Goal: Transaction & Acquisition: Purchase product/service

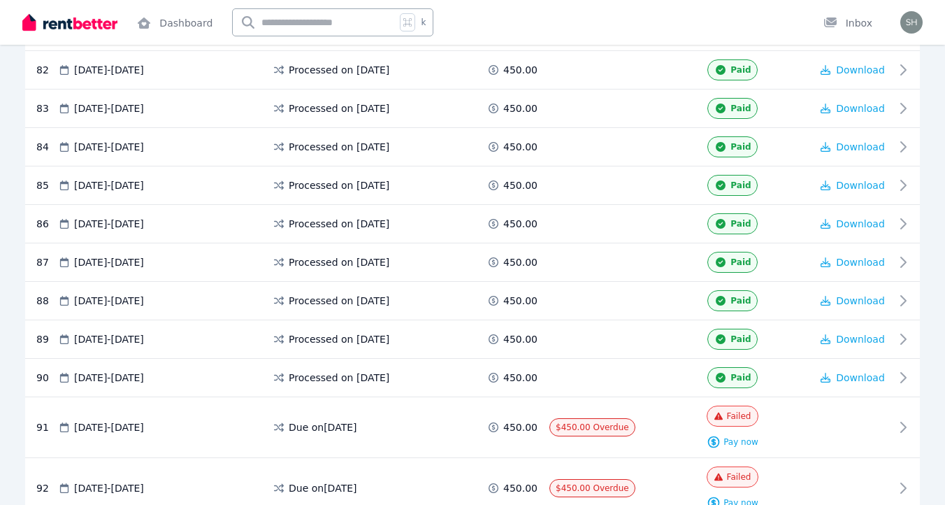
scroll to position [3529, 0]
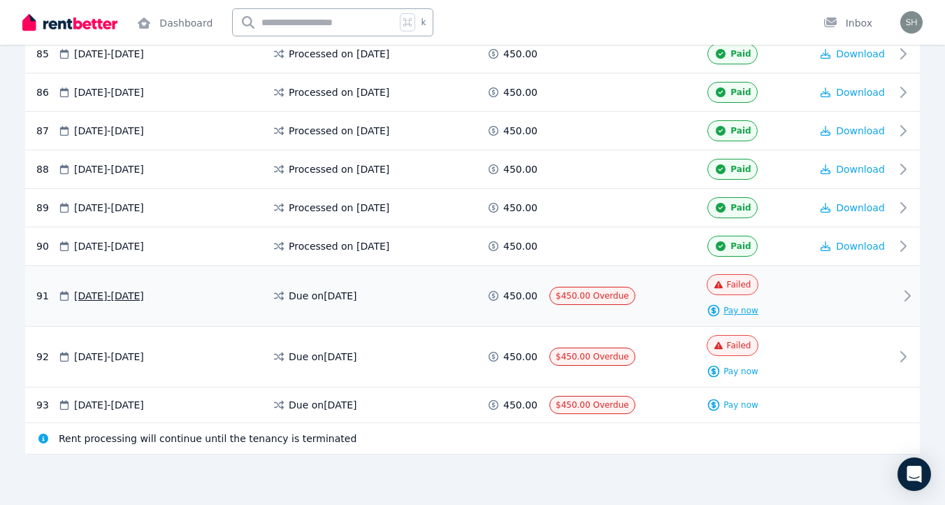
click at [730, 314] on span "Pay now" at bounding box center [741, 310] width 35 height 11
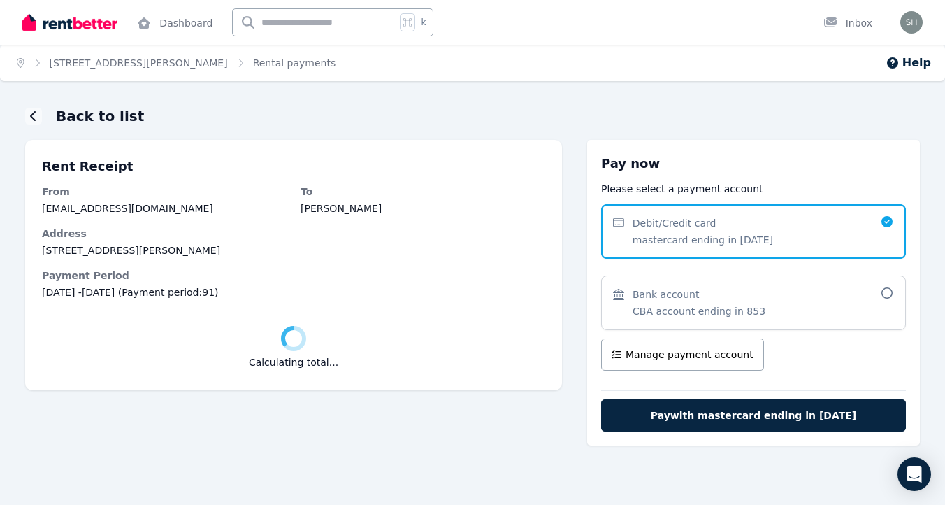
click at [673, 302] on span "Bank account CBA account ending in 853" at bounding box center [699, 302] width 133 height 31
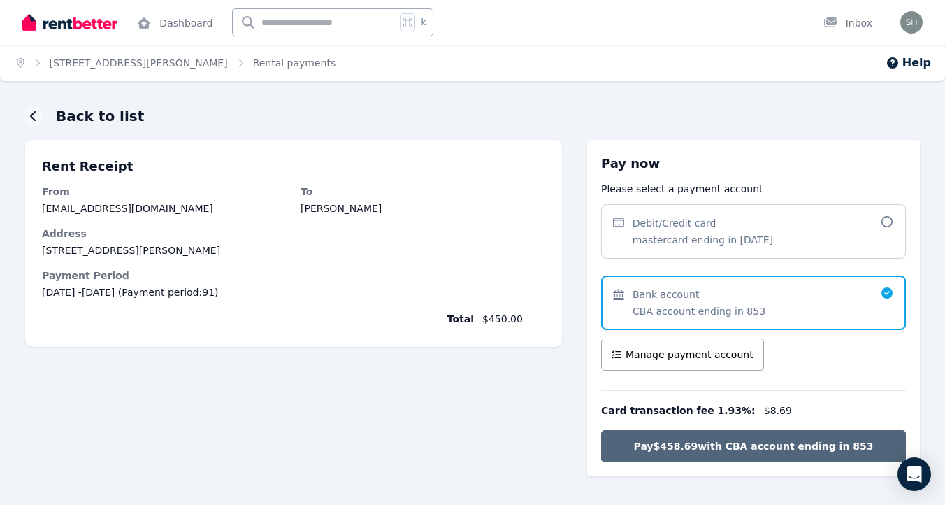
click at [697, 443] on span "Pay $458.69 with CBA account ending in 853" at bounding box center [754, 446] width 240 height 14
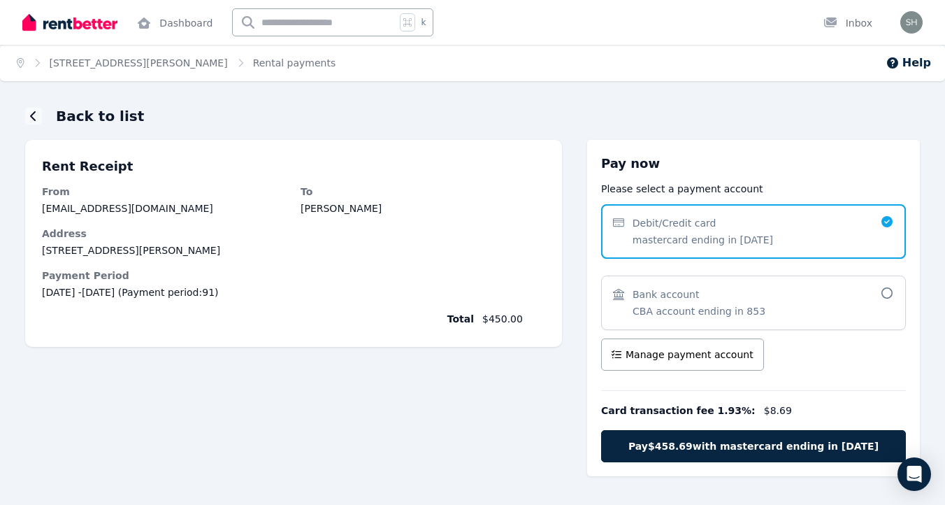
click at [765, 296] on span "Bank account CBA account ending in 853" at bounding box center [746, 302] width 267 height 31
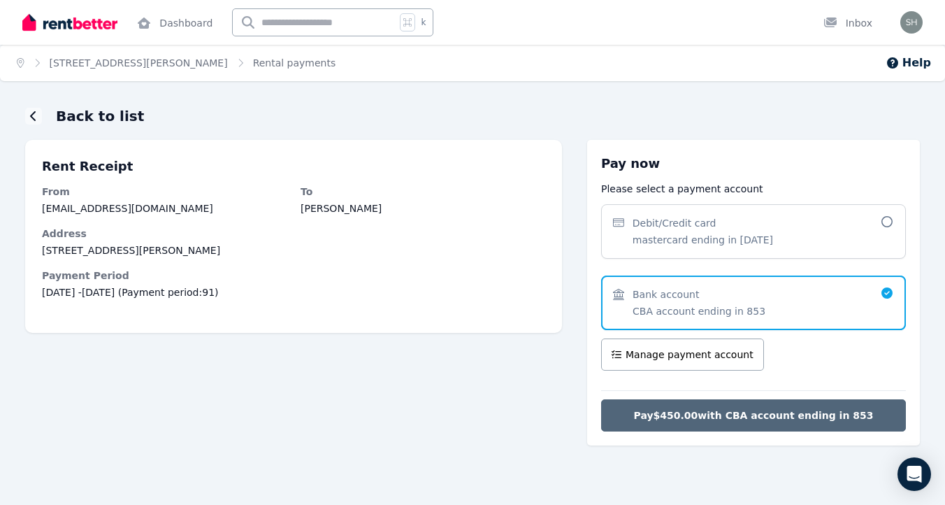
click at [811, 414] on span "Pay $450.00 with CBA account ending in 853" at bounding box center [754, 415] width 240 height 14
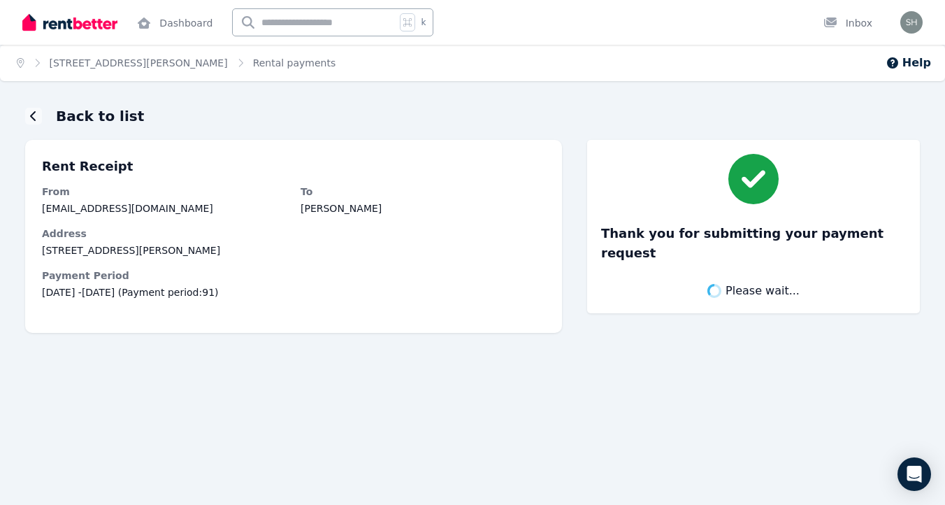
click at [256, 71] on ol "Home [STREET_ADDRESS][PERSON_NAME] Rental payments" at bounding box center [176, 63] width 352 height 36
click at [257, 60] on span "Rental payments" at bounding box center [294, 63] width 83 height 14
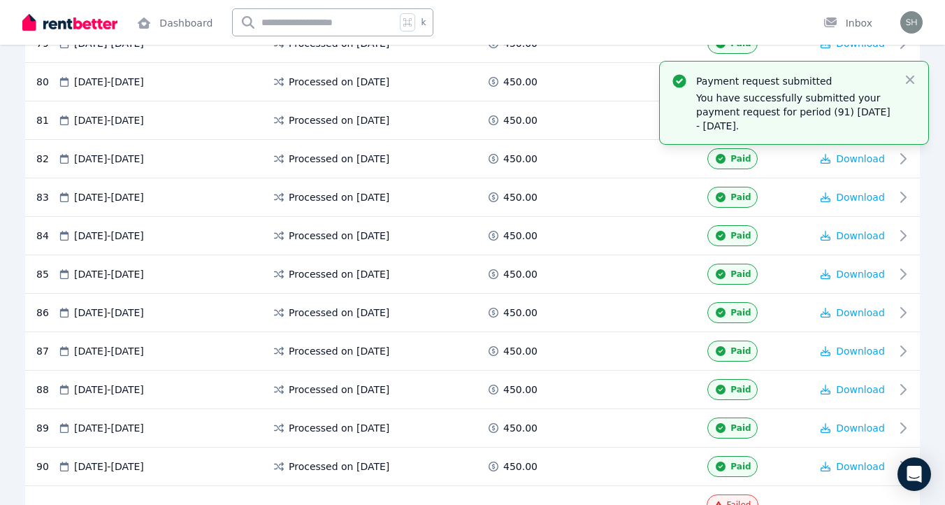
scroll to position [3529, 0]
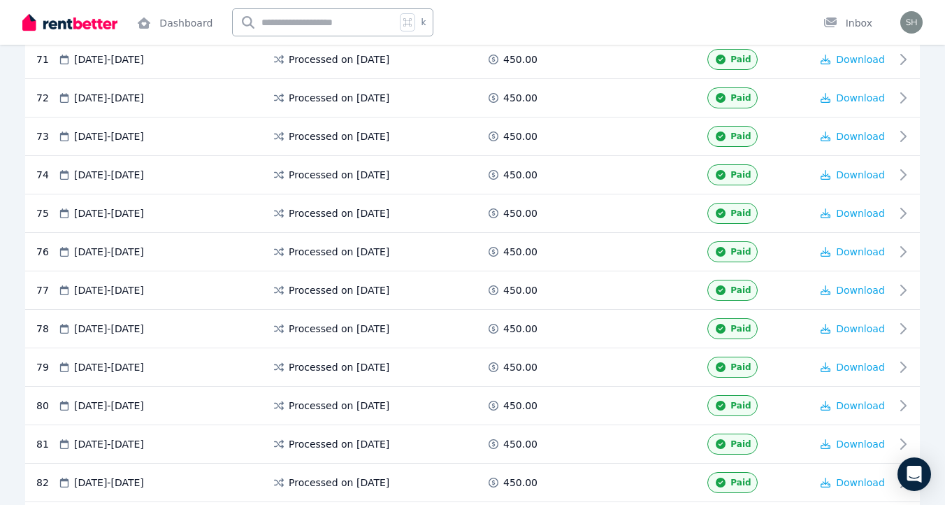
scroll to position [3507, 0]
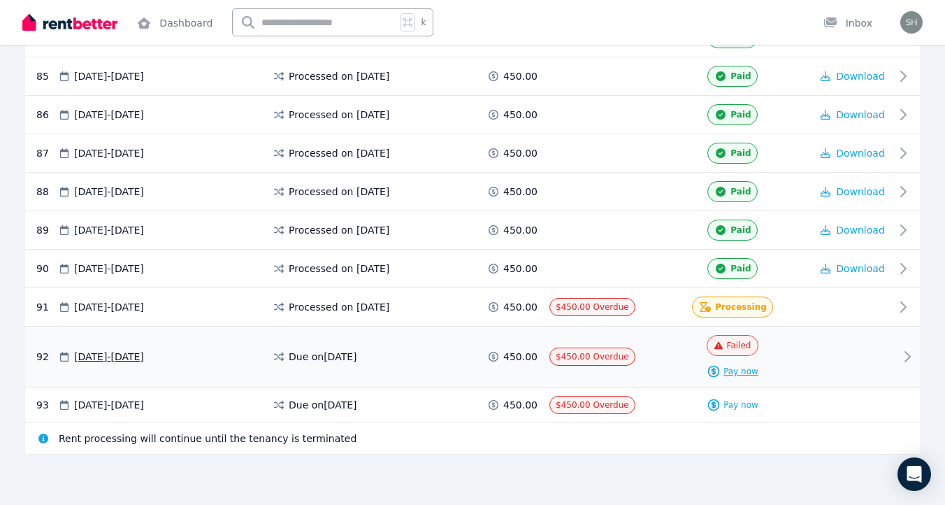
click at [736, 371] on span "Pay now" at bounding box center [741, 371] width 35 height 11
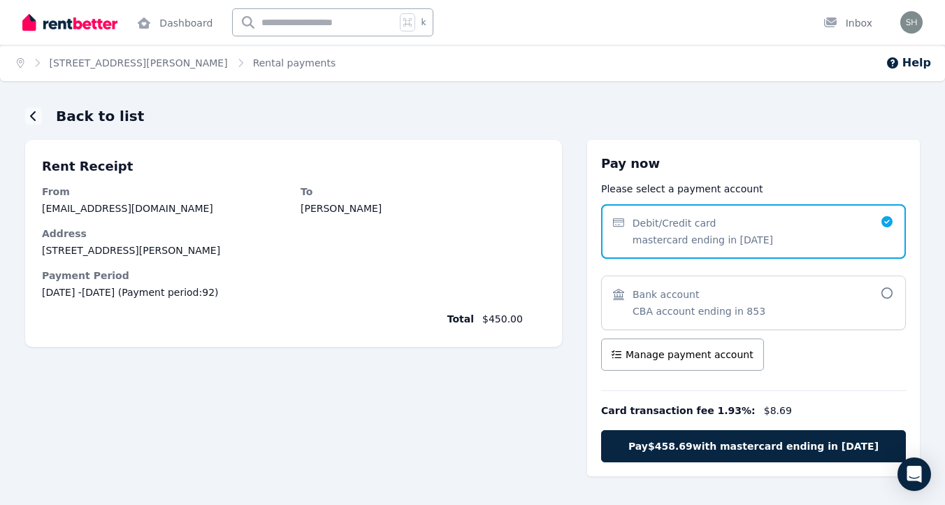
click at [778, 305] on span "Bank account CBA account ending in 853" at bounding box center [746, 302] width 267 height 31
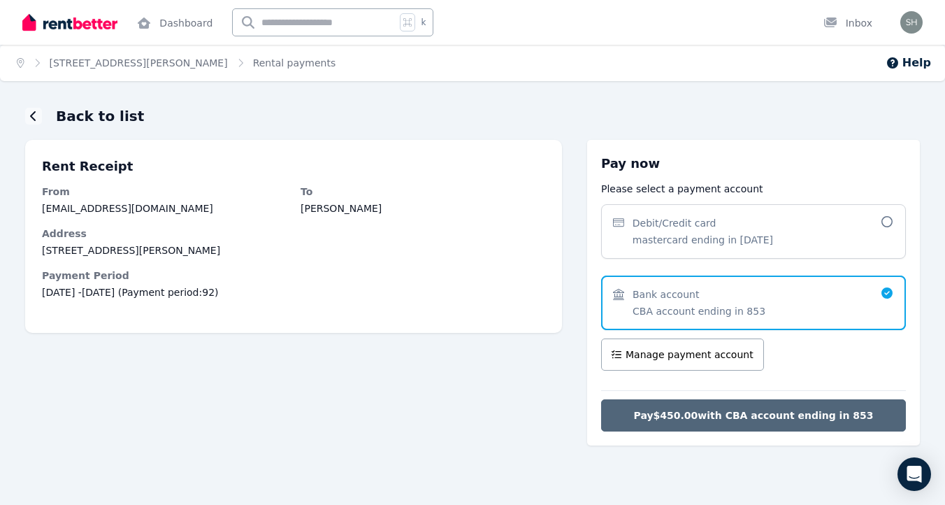
click at [749, 405] on button "Pay $450.00 with CBA account ending in 853" at bounding box center [753, 415] width 305 height 32
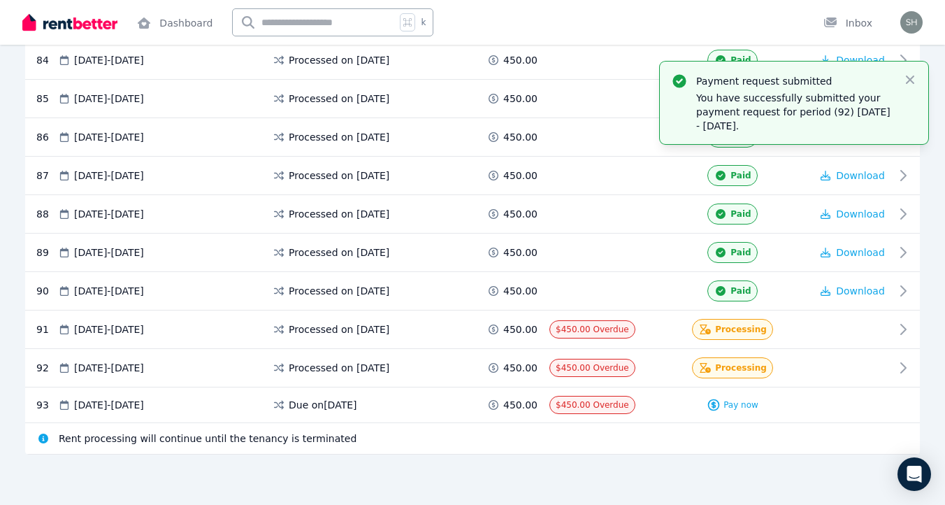
scroll to position [3484, 0]
